Goal: Task Accomplishment & Management: Manage account settings

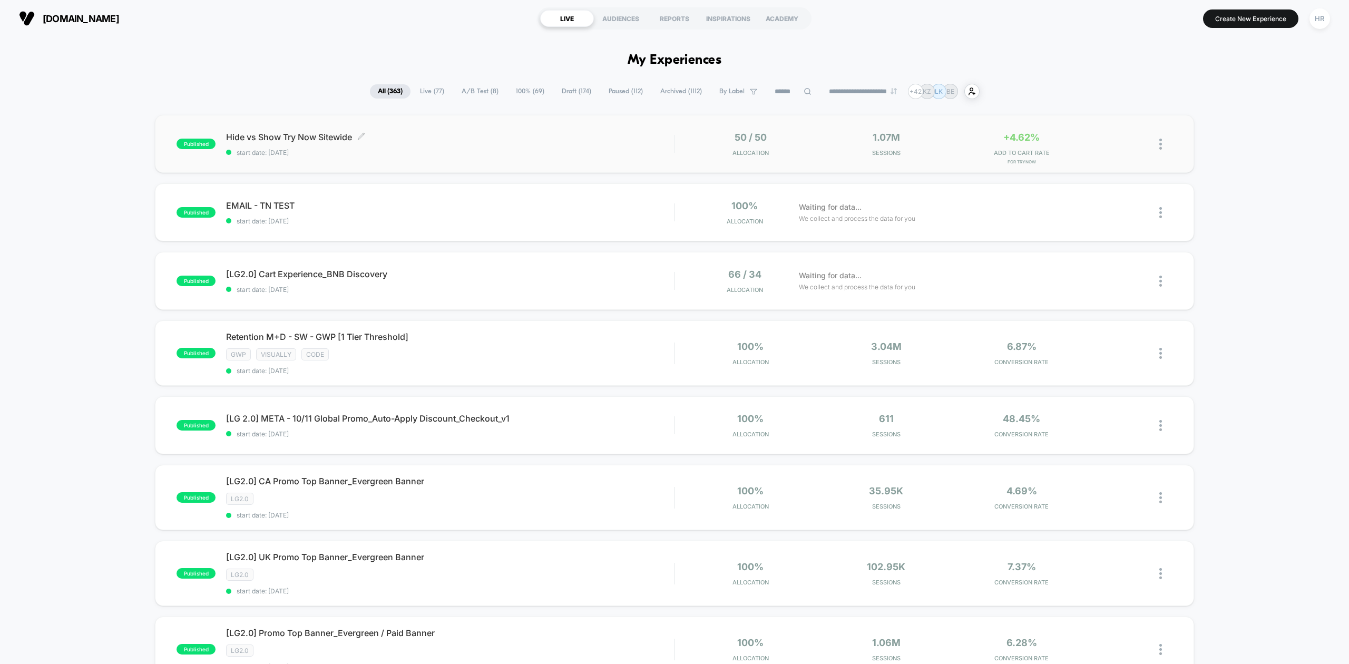
click at [593, 144] on div "Hide vs Show Try Now Sitewide Click to edit experience details Click to edit ex…" at bounding box center [450, 144] width 448 height 25
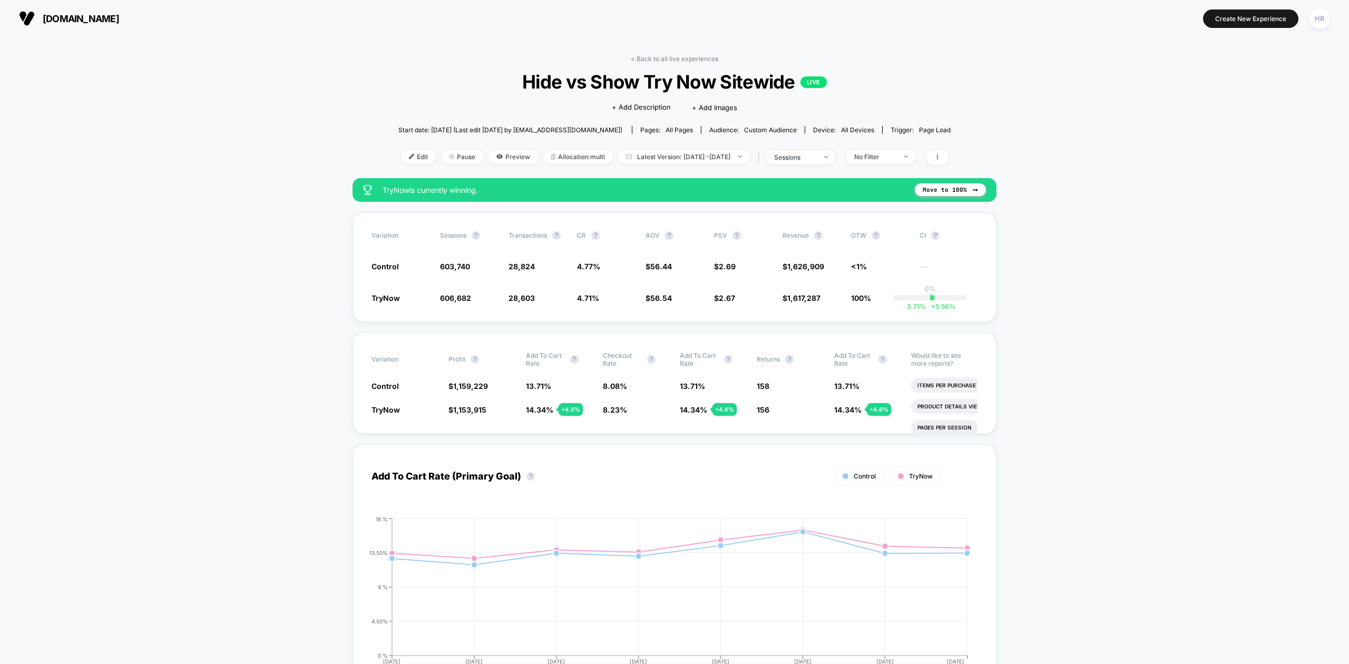
click at [816, 153] on div "sessions" at bounding box center [795, 157] width 42 height 8
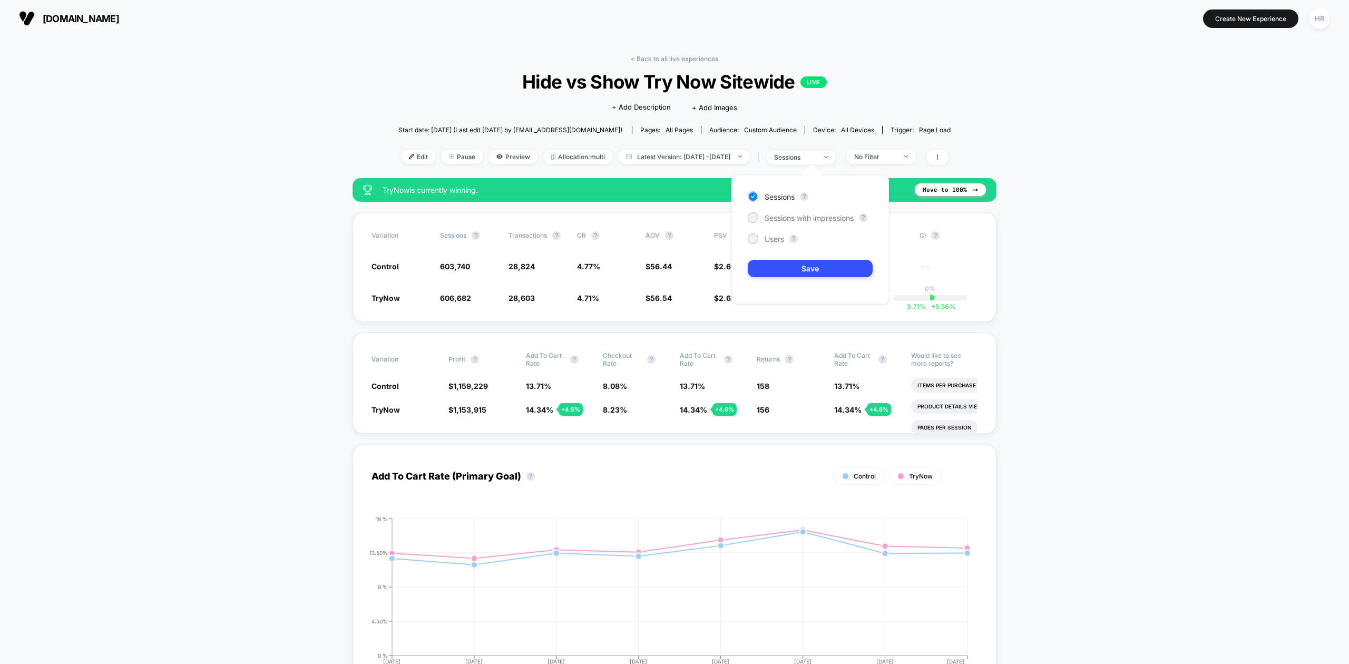
drag, startPoint x: 772, startPoint y: 237, endPoint x: 766, endPoint y: 247, distance: 11.1
click at [766, 247] on div "Sessions ? Sessions with impressions ? Users ? Save" at bounding box center [811, 239] width 158 height 129
click at [766, 233] on div "Users" at bounding box center [766, 238] width 36 height 11
click at [765, 275] on button "Save" at bounding box center [810, 268] width 125 height 17
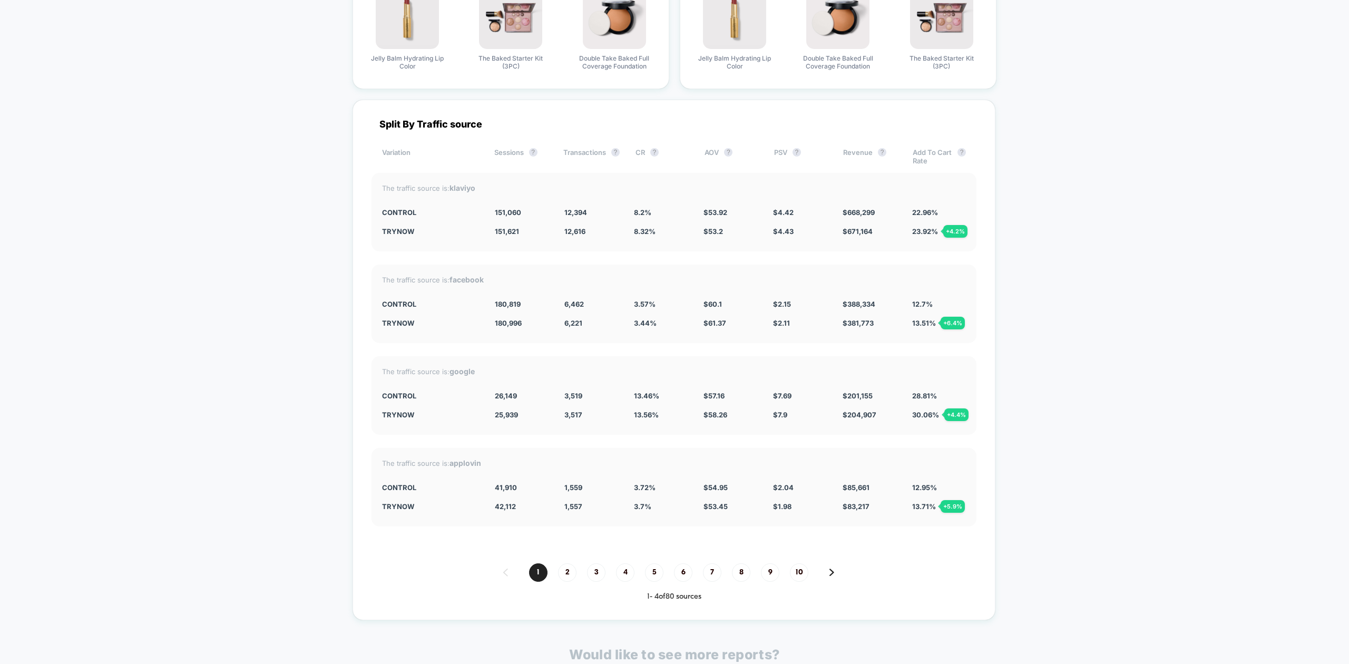
scroll to position [2838, 0]
